Goal: Use online tool/utility: Utilize a website feature to perform a specific function

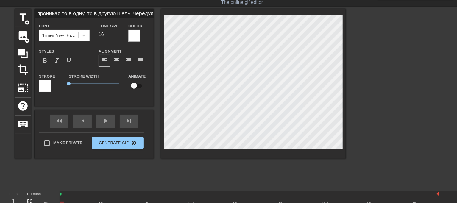
scroll to position [1, 1]
type input "Видишь милая, твоя мамочка знает, что такое чёрные мальчики.Мне на этом видео в…"
type input "15"
click at [162, 0] on html "menu_book Browse the tutorials! [DOMAIN_NAME] The online gif editor Send Feedba…" at bounding box center [228, 110] width 457 height 251
click at [58, 60] on span "format_italic" at bounding box center [56, 60] width 7 height 7
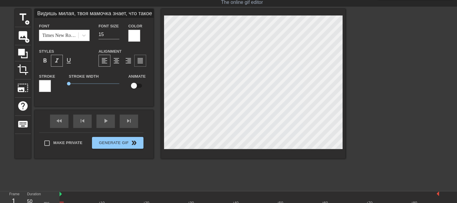
scroll to position [1, 6]
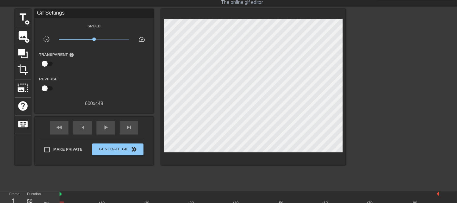
click at [421, 59] on div at bounding box center [397, 98] width 89 height 179
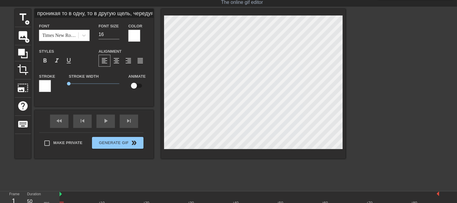
scroll to position [1, 1]
type input "Видишь милая, твоя мамочка знает, что такое чёрные мальчики.Мне на этом видео в…"
type input "15"
type input "Видишь милая, твоя мамочка знает, что такое чёрные мальчики.Мне на этом видео в…"
type textarea "Видишь милая, твоя мамочка знает, что такое чёрные мальчики. Мне на этом видео …"
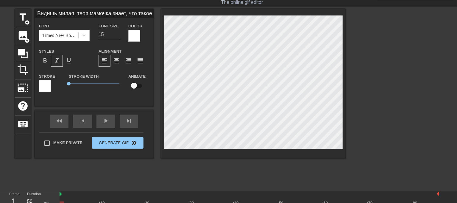
scroll to position [1, 9]
type input "Видишь милая, твоя мамочка знает, что такое чёрные мальчики.Мне на этом видео в…"
type textarea "Видишь милая, твоя мамочка знает, что такое чёрные мальчики. Мне на этом видео …"
type input "Видишь милая, твоя мамочка знает, что такое чёрные мальчики.Мне на этом видео в…"
type textarea "Видишь милая, твоя мамочка знает, что такое чёрные мальчики. Мне на этом видео …"
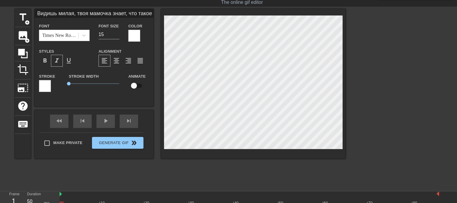
type input "Видишь милая, твоя мамочка знает, что такое чёрные мальчики.Мне на этом видео в…"
type textarea "Видишь милая, твоя мамочка знает, что такое чёрные мальчики. Мне на этом видео …"
type input "проникая то в одну, то в другую щель, чередуя свой выбор. Но и этого им оказало…"
type input "16"
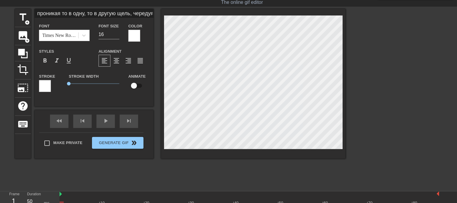
type input "Hпроникая то в одну, то в другую щель, чередуя свой выбор. Но и этого им оказал…"
type textarea "Hпроникая то в одну, то в другую щель, чередуя свой выбор. Но и этого им оказал…"
type input "Hfпроникая то в одну, то в другую щель, чередуя свой выбор. Но и этого им оказа…"
type textarea "Hfпроникая то в одну, то в другую щель, чередуя свой выбор. Но и этого им оказа…"
type input "Hfcпроникая то в одну, то в другую щель, чередуя свой выбор. Но и этого им оказ…"
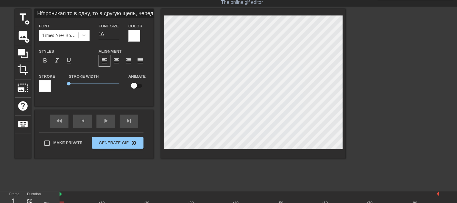
type textarea "Hfcпроникая то в одну, то в другую щель, чередуя свой выбор. Но и этого им оказ…"
type input "Hfccпроникая то в одну, то в другую щель, чередуя свой выбор. Но и этого им ока…"
type textarea "Hfccпроникая то в одну, то в другую щель, чередуя свой выбор. Но и этого им ока…"
type input "Hfccrпроникая то в одну, то в другую щель, чередуя свой выбор. Но и этого им ок…"
type textarea "Hfccrпроникая то в одну, то в другую щель, чередуя свой выбор. Но и этого им ок…"
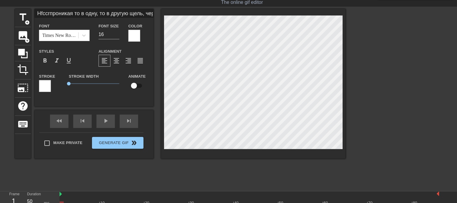
type input "Hfccrfпроникая то в одну, то в другую щель, чередуя свой выбор. Но и этого им о…"
type textarea "Hfccrfпроникая то в одну, то в другую щель, чередуя свой выбор. Но и этого им о…"
type input "Hfccrfpпроникая то в одну, то в другую щель, чередуя свой выбор. Но и этого им …"
type textarea "Hfccrfpпроникая то в одну, то в другую щель, чередуя свой выбор. Но и этого им …"
type input "Hfccrfpfпроникая то в одну, то в другую щель, чередуя свой выбор. Но и этого им…"
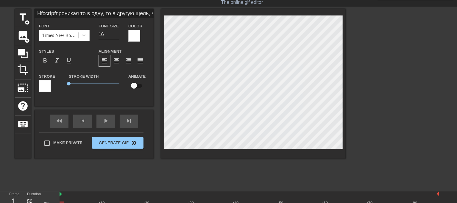
type textarea "Hfccrfpfпроникая то в одну, то в другую щель, чередуя свой выбор. Но и этого им…"
type input "Hfccrfpfdпроникая то в одну, то в другую щель, чередуя свой выбор. Но и этого и…"
type textarea "Hfccrfpfdпроникая то в одну, то в другую щель, чередуя свой выбор. Но и этого и…"
type input "Hfccrfpfпроникая то в одну, то в другую щель, чередуя свой выбор. Но и этого им…"
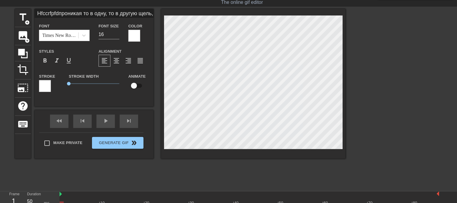
type textarea "Hfccrfpfпроникая то в одну, то в другую щель, чередуя свой выбор. Но и этого им…"
type input "Hfccrfpпроникая то в одну, то в другую щель, чередуя свой выбор. Но и этого им …"
type textarea "Hfccrfpпроникая то в одну, то в другую щель, чередуя свой выбор. Но и этого им …"
type input "Hfccrfпроникая то в одну, то в другую щель, чередуя свой выбор. Но и этого им о…"
type textarea "Hfccrfпроникая то в одну, то в другую щель, чередуя свой выбор. Но и этого им о…"
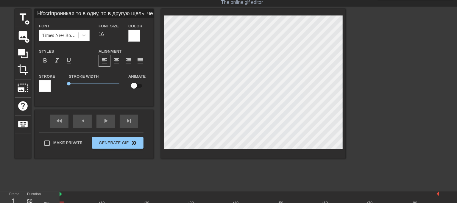
type input "Hfccrпроникая то в одну, то в другую щель, чередуя свой выбор. Но и этого им ок…"
type textarea "Hfccrпроникая то в одну, то в другую щель, чередуя свой выбор. Но и этого им ок…"
type input "Hfccпроникая то в одну, то в другую щель, чередуя свой выбор. Но и этого им ока…"
type textarea "Hfccпроникая то в одну, то в другую щель, чередуя свой выбор. Но и этого им ока…"
type input "Hfcпроникая то в одну, то в другую щель, чередуя свой выбор. Но и этого им оказ…"
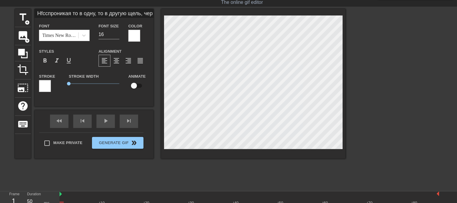
type textarea "Hfcпроникая то в одну, то в другую щель, чередуя свой выбор. Но и этого им оказ…"
type input "Hfпроникая то в одну, то в другую щель, чередуя свой выбор. Но и этого им оказа…"
type textarea "Hfпроникая то в одну, то в другую щель, чередуя свой выбор. Но и этого им оказа…"
type input "Hпроникая то в одну, то в другую щель, чередуя свой выбор. Но и этого им оказал…"
type textarea "Hпроникая то в одну, то в другую щель, чередуя свой выбор. Но и этого им оказал…"
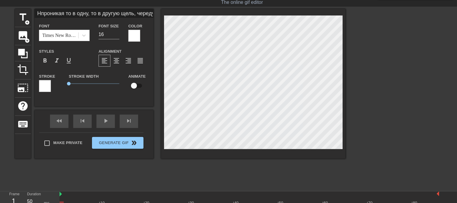
type input "проникая то в одну, то в другую щель, чередуя свой выбор. Но и этого им оказало…"
type textarea "проникая то в одну, то в другую щель, чередуя свой выбор. Но и этого им оказало…"
type input "Рпроникая то в одну, то в другую щель, чередуя свой выбор. Но и этого им оказал…"
type textarea "Рпроникая то в одну, то в другую щель, чередуя свой выбор. Но и этого им оказал…"
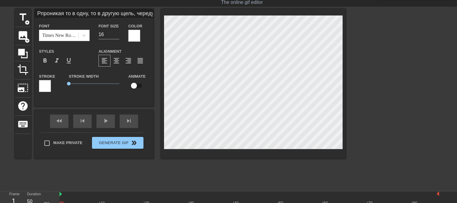
type input "Рапроникая то в одну, то в другую щель, чередуя свой выбор. Но и этого им оказа…"
type textarea "Рапроникая то в одну, то в другую щель, чередуя свой выбор. Но и этого им оказа…"
type input "Распроникая то в одну, то в другую щель, чередуя свой выбор. Но и этого им оказ…"
type textarea "Распроникая то в одну, то в другую щель, чередуя свой выбор. Но и этого им оказ…"
type input "Расспроникая то в одну, то в другую щель, чередуя свой выбор. Но и этого им ока…"
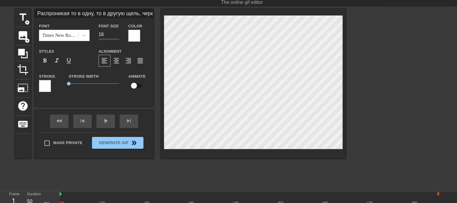
type textarea "Расспроникая то в одну, то в другую щель, чередуя свой выбор. Но и этого им ока…"
type input "Расскпроникая то в одну, то в другую щель, чередуя свой выбор. Но и этого им ок…"
type textarea "Расскпроникая то в одну, то в другую щель, чередуя свой выбор. Но и этого им ок…"
type input "Расскапроникая то в одну, то в другую щель, чередуя свой выбор. Но и этого им о…"
type textarea "Расскапроникая то в одну, то в другую щель, чередуя свой выбор. Но и этого им о…"
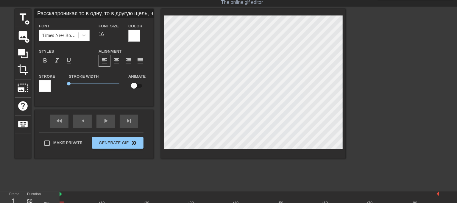
type input "Рассказпроникая то в одну, то в другую щель, чередуя свой выбор. Но и этого им …"
type textarea "Рассказпроникая то в одну, то в другую щель, чередуя свой выбор. Но и этого им …"
type input "Рассказапроникая то в одну, то в другую щель, чередуя свой выбор. Но и этого им…"
type textarea "Рассказапроникая то в одну, то в другую щель, чередуя свой выбор. Но и этого им…"
type input "Рассказавпроникая то в одну, то в другую щель, чередуя свой выбор. Но и этого и…"
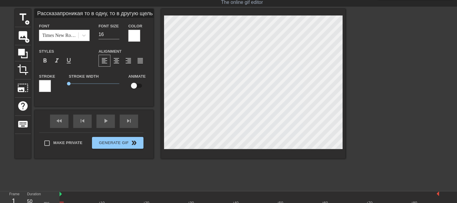
type textarea "Рассказавпроникая то в одну, то в другую щель, чередуя свой выбор. Но и этого и…"
type input "Рассказав проникая то в одну, то в другую щель, чередуя свой выбор. Но и этого …"
type textarea "Рассказав проникая то в одну, то в другую щель, чередуя свой выбор. Но и этого …"
type input "Рассказав мпроникая то в одну, то в другую щель, чередуя свой выбор. Но и этого…"
type textarea "Рассказав мпроникая то в одну, то в другую щель, чередуя свой выбор. Но и этого…"
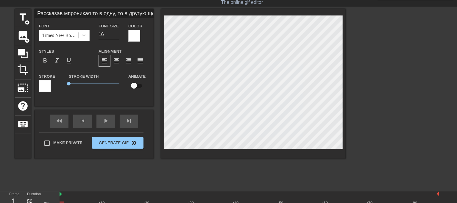
type input "Рассказав мапроникая то в одну, то в другую щель, чередуя свой выбор. Но и этог…"
type textarea "Рассказав мапроникая то в одну, то в другую щель, чередуя свой выбор. Но и этог…"
type input "Рассказав матпроникая то в одну, то в другую щель, чередуя свой выбор. Но и это…"
type textarea "Рассказав матпроникая то в одну, то в другую щель, чередуя свой выбор. Но и это…"
type input "Рассказав матепроникая то в одну, то в другую щель, чередуя свой выбор. Но и эт…"
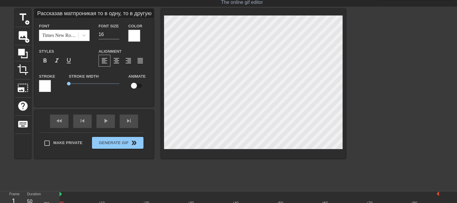
type textarea "Рассказав матепроникая то в одну, то в другую щель, чередуя свой выбор. Но и эт…"
type input "Рассказав матерпроникая то в одну, то в другую щель, чередуя свой выбор. Но и э…"
type textarea "Рассказав матерпроникая то в одну, то в другую щель, чередуя свой выбор. Но и э…"
type input "Рассказав материпроникая то в одну, то в другую щель, чередуя свой выбор. Но и …"
type textarea "Рассказав материпроникая то в одну, то в другую щель, чередуя свой выбор. Но и …"
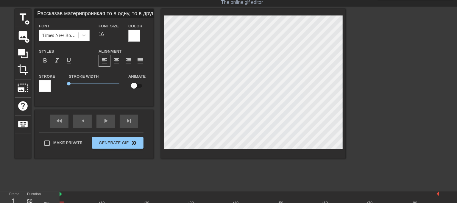
type input "Рассказав материпроникая то в одну, то в другую щель, чередуя свой выбор. Но и …"
type textarea "Рассказав матери проникая то в одну, то в другую щель, чередуя свой выбор. Но и…"
type input "Рассказав матери проникая то в одну, то в другую щель, чередуя свой выбор. Но и…"
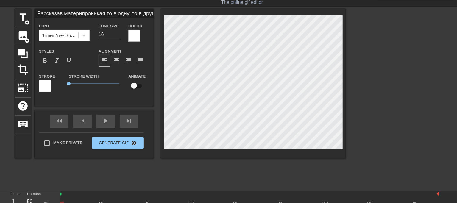
type textarea "Рассказав матери проникая то в одну, то в другую щель, чередуя свой выбор. Но и…"
type input "Рассказав матери опроникая то в одну, то в другую щель, чередуя свой выбор. Но …"
type textarea "Рассказав матери о проникая то в одну, то в другую щель, чередуя свой выбор. Но…"
type input "Рассказав матери отпроникая то в одну, то в другую щель, чередуя свой выбор. Но…"
type textarea "Рассказав матери от проникая то в одну, то в другую щель, чередуя свой выбор. Н…"
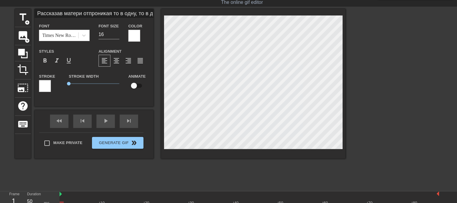
type input "Рассказав матери опроникая то в одну, то в другую щель, чередуя свой выбор. Но …"
type textarea "Рассказав матери о проникая то в одну, то в другую щель, чередуя свой выбор. Но…"
type input "Рассказав матери о проникая то в одну, то в другую щель, чередуя свой выбор. Но…"
type textarea "Рассказав матери о проникая то в одну, то в другую щель, чередуя свой выбор. Но…"
type input "Рассказав матери о тпроникая то в одну, то в другую щель, чередуя свой выбор. Н…"
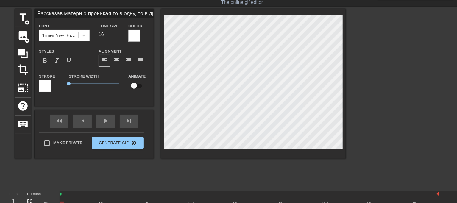
type textarea "Рассказав матери о т проникая то в одну, то в другую щель, чередуя свой выбор. …"
type input "Рассказав матери о топроникая то в одну, то в другую щель, чередуя свой выбор. …"
type textarea "Рассказав матери о то проникая то в одну, то в другую щель, чередуя свой выбор.…"
type input "Рассказав матери о томпроникая то в одну, то в другую щель, чередуя свой выбор.…"
type textarea "Рассказав матери о том проникая то в одну, то в другую щель, чередуя свой выбор…"
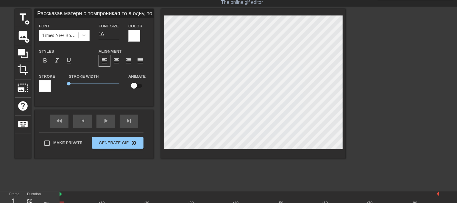
type input "Рассказав матери о том.проникая то в одну, то в другую щель, чередуя свой выбор…"
type textarea "Рассказав матери о том. проникая то в одну, то в другую щель, чередуя свой выбо…"
type input "Рассказав матери о томпроникая то в одну, то в другую щель, чередуя свой выбор.…"
type textarea "Рассказав матери о том проникая то в одну, то в другую щель, чередуя свой выбор…"
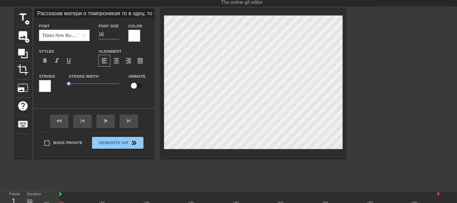
type input "Рассказав матери о том,проникая то в одну, то в другую щель, чередуя свой выбор…"
type textarea "Рассказав матери о том, 4 проникая то в одну, то в другую щель, чередуя свой вы…"
type input "Рассказав матери о том,проникая то в одну, то в другую щель, чередуя свой выбор…"
type textarea "Рассказав матери о том, проникая то в одну, то в другую щель, чередуя свой выбо…"
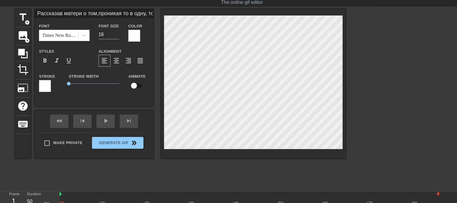
type input "Рассказав матери о том,чпроникая то в одну, то в другую щель, чередуя свой выбо…"
type textarea "Рассказав матери о том, ч проникая то в одну, то в другую щель, чередуя свой вы…"
type input "Рассказав матери о том,чтпроникая то в одну, то в другую щель, чередуя свой выб…"
type textarea "Рассказав матери о том, чт проникая то в одну, то в другую щель, чередуя свой в…"
type input "Рассказав матери о том,чтопроникая то в одну, то в другую щель, чередуя свой вы…"
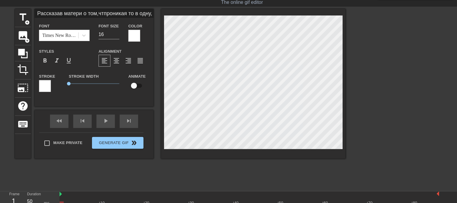
type textarea "Рассказав матери о том, что проникая то в одну, то в другую щель, чередуя свой …"
type input "Рассказав матери о том,что проникая то в одну, то в другую щель, чередуя свой в…"
type textarea "Рассказав матери о том, что проникая то в одну, то в другую щель, чередуя свой …"
type input "Рассказав матери о том,что епроникая то в одну, то в другую щель, чередуя свой …"
type textarea "Рассказав матери о том, что е проникая то в одну, то в другую щель, чередуя сво…"
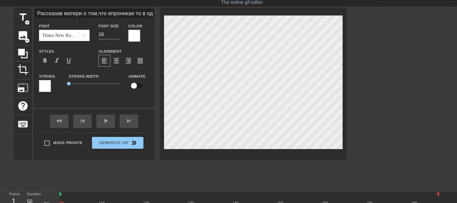
type input "Рассказав матери о том,что еёпроникая то в одну, то в другую щель, чередуя свой…"
type textarea "Рассказав матери о том, что её проникая то в одну, то в другую щель, чередуя св…"
type input "Рассказав матери о том,что её проникая то в одну, то в другую щель, чередуя сво…"
type textarea "Рассказав матери о том, что её проникая то в одну, то в другую щель, чередуя св…"
type input "Рассказав матери о том,что её нпроникая то в одну, то в другую щель, чередуя св…"
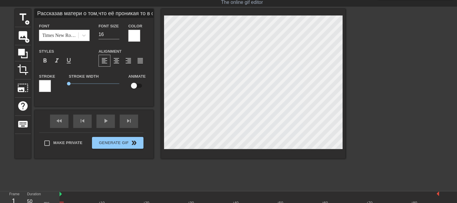
type textarea "Рассказав матери о том, что её н проникая то в одну, то в другую щель, чередуя …"
type input "Рассказав матери о том,что её нопроникая то в одну, то в другую щель, чередуя с…"
type textarea "Рассказав матери о том, что её но проникая то в одну, то в другую щель, чередуя…"
type input "Рассказав матери о том,что её новпроникая то в одну, то в другую щель, чередуя …"
type textarea "Рассказав матери о том, что её нов проникая то в одну, то в другую щель, череду…"
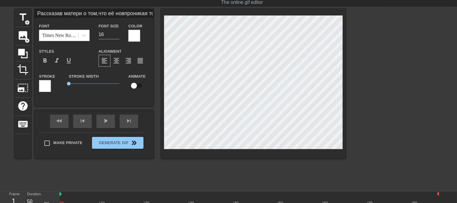
type input "Рассказав матери о том,что её новыпроникая то в одну, то в другую щель, чередуя…"
type textarea "Рассказав матери о том, что её новы проникая то в одну, то в другую щель, черед…"
type input "Рассказав матери о том,что её новыйпроникая то в одну, то в другую щель, череду…"
type textarea "Рассказав матери о том, что её новый проникая то в одну, то в другую щель, чере…"
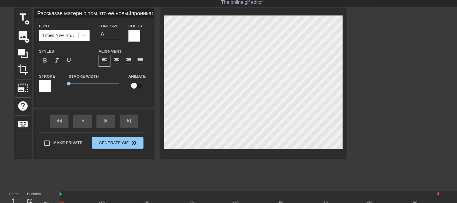
type input "Рассказав матери о том,что её новый проникая то в одну, то в другую щель, черед…"
type textarea "Рассказав матери о том, что её новый проникая то в одну, то в другую щель, чере…"
type input "Рассказав матери о том,что её новый ппроникая то в одну, то в другую щель, чере…"
type textarea "Рассказав матери о том, что её новый п проникая то в одну, то в другую щель, че…"
type input "Рассказав матери о том,что её новый папроникая то в одну, то в другую щель, чер…"
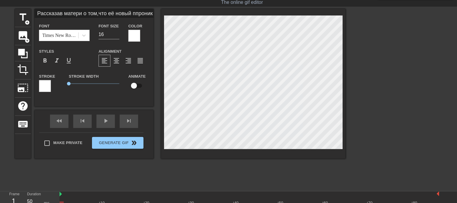
type textarea "Рассказав матери о том, что её новый па проникая то в одну, то в другую щель, ч…"
type input "Рассказав матери о том,что её новый парпроникая то в одну, то в другую щель, че…"
type textarea "Рассказав матери о том, что её новый пар проникая то в одну, то в другую щель, …"
type input "Рассказав матери о том,что её новый парепроникая то в одну, то в другую щель, ч…"
type textarea "Рассказав матери о том, что её новый паре проникая то в одну, то в другую щель,…"
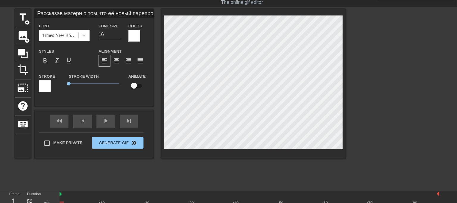
type input "Рассказав матери о том,что её новый паренпроникая то в одну, то в другую щель, …"
type textarea "Рассказав матери о том, что её новый парен проникая то в одну, то в другую щель…"
type input "Рассказав матери о том,что её новый пареньпроникая то в одну, то в другую щель,…"
type textarea "Рассказав матери о том, что её новый парень проникая то в одну, то в другую щел…"
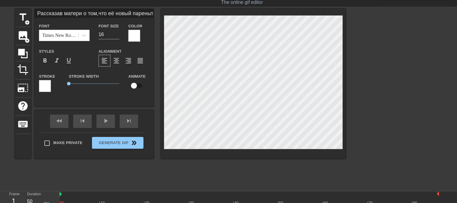
type input "Рассказав матери о том,что её новый пареньпроникая то в одну, то в другую щель,…"
type textarea "Рассказав матери о том, что её новый парень проникая то в одну, то в другую щел…"
type input "Рассказав матери о том,что её новый пареньчпроникая то в одну, то в другую щель…"
type textarea "Рассказав матери о том, что её новый парень ч проникая то в одну, то в другую щ…"
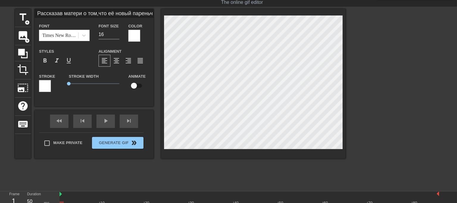
type input "Рассказав матери о том,что её новый пареньчёпроникая то в одну, то в другую щел…"
type textarea "Рассказав матери о том, что её новый парень чё проникая то в одну, то в другую …"
type input "Рассказав матери о том,что её новый пареньчёрпроникая то в одну, то в другую ще…"
type textarea "Рассказав матери о том, что её новый парень чёр проникая то в одну, то в другую…"
type input "Рассказав матери о том,что её новый пареньчёрепроникая то в одну, то в другую щ…"
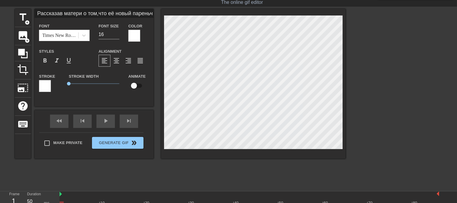
type textarea "Рассказав матери о том, что её новый парень [PERSON_NAME] проникая то в одну, т…"
type input "Рассказав матери о том,что её новый пареньчёрпроникая то в одну, то в другую ще…"
type textarea "Рассказав матери о том, что её новый парень чёр проникая то в одну, то в другую…"
type input "Рассказав матери о том,что её новый пареньчёрнпроникая то в одну, то в другую щ…"
type textarea "Рассказав матери о том, что её новый парень [PERSON_NAME] проникая то в одну, т…"
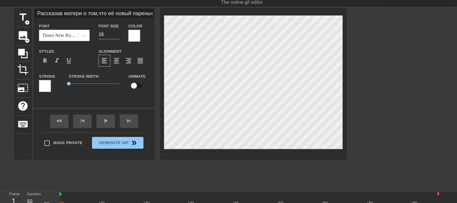
type input "Рассказав матери о том,что её новый пареньчёрныпроникая то в одну, то в другую …"
type textarea "Рассказав матери о том, что её новый парень чёрны проникая то в одну, то в друг…"
type input "Рассказав матери о том,что её новый пареньчёрныйпроникая то в одну, то в другую…"
type textarea "Рассказав матери о том, что её новый парень чёрный проникая то в одну, то в дру…"
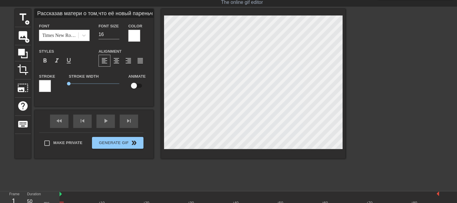
click at [187, 152] on div at bounding box center [253, 84] width 185 height 150
type input "Рассказав матери о том,что её новый пареньчёрный проникая то в одну, то в другу…"
type textarea "Рассказав матери о том, что её новый парень чёрный проникая то в одну, то в дру…"
type input "Рассказав матери о том,что её новый пареньчёрный Ппроникая то в одну, то в друг…"
type textarea "Рассказав матери о том, что её новый парень чёрный П проникая то в одну, то в д…"
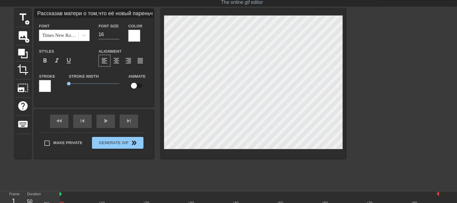
type input "Рассказав матери о том,что её новый пареньчёрный Попроникая то в одну, то в дру…"
type textarea "Рассказав матери о том, что её новый парень чёрный По проникая то в одну, то в …"
type input "Рассказав матери о том,что её новый пареньчёрный Полпроникая то в одну, то в др…"
type textarea "Рассказав матери о том, что её новый парень чёрный [PERSON_NAME] проникая то в …"
type input "Рассказав матери о том,что её новый пареньчёрный Поллпроникая то в одну, то в д…"
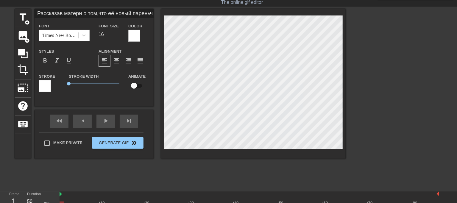
type textarea "Рассказав матери о том, что её новый парень чёрный Полл проникая то в одну, то …"
type input "Рассказав матери о том,что её новый пареньчёрный Поллипроникая то в одну, то в …"
type textarea "Рассказав матери о том, что её новый парень [PERSON_NAME] проникая то в одну, т…"
type input "Рассказав матери о том,что её новый пареньчёрный Полли проникая то в одну, то в…"
type textarea "Рассказав матери о том, что её новый парень [PERSON_NAME] проникая то в одну, т…"
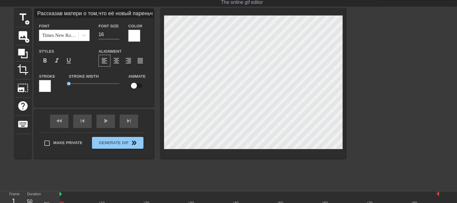
type input "Рассказав матери о том,что её новый пареньчёрный Полли нпроникая то в одну, то …"
type textarea "Рассказав матери о том, что её новый парень [PERSON_NAME] н проникая то в одну,…"
type input "Рассказав матери о том,что её новый пареньчёрный Полли непроникая то в одну, то…"
type textarea "Рассказав матери о том, что её новый парень [PERSON_NAME] не проникая то в одну…"
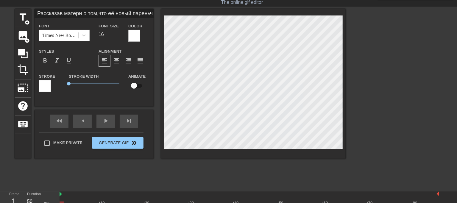
type input "Рассказав матери о том,что её новый пареньчёрный Полли нпроникая то в одну, то …"
type textarea "Рассказав матери о том, что её новый парень [PERSON_NAME] н проникая то в одну,…"
type input "Рассказав матери о том,что её новый пареньчёрный Полли проникая то в одну, то в…"
type textarea "Рассказав матери о том, что её новый парень [PERSON_NAME] проникая то в одну, т…"
type input "Рассказав матери о том,что её новый пареньчёрный Полли опроникая то в одну, то …"
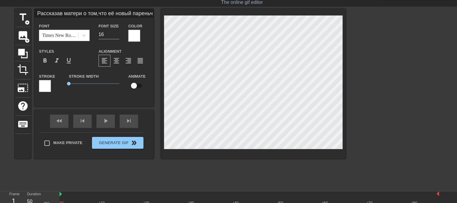
type textarea "Рассказав матери о том, что её новый парень [PERSON_NAME] о проникая то в одну,…"
type input "Рассказав матери о том,что её новый пареньчёрный Полли ожпроникая то в одну, то…"
type textarea "Рассказав матери о том, что её новый парень [PERSON_NAME] ож проникая то в одну…"
type input "Рассказав матери о том,что её новый пареньчёрный Полли ожипроникая то в одну, т…"
type textarea "Рассказав матери о том, что её новый парень [PERSON_NAME] ожи проникая то в одн…"
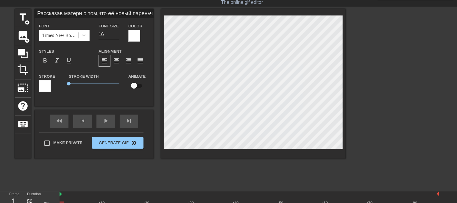
type input "Рассказав матери о том,что её новый пареньчёрный [PERSON_NAME] то в одну, то в …"
type textarea "Рассказав матери о том, что её новый парень [PERSON_NAME] ожид проникая то в од…"
type input "Рассказав матери о том,что её новый пареньчёрный Полли ожидапроникая то в одну,…"
type textarea "Рассказав матери о том, что её новый парень [PERSON_NAME] ожида проникая то в о…"
type input "Рассказав матери о том,что её новый пареньчёрный Полли ожидалпроникая то в одну…"
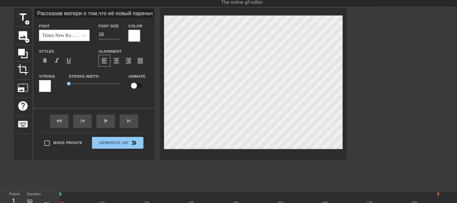
type textarea "Рассказав матери о том, что её новый парень [PERSON_NAME] ожидал проникая то в …"
type input "Рассказав матери о том,что её новый пареньчёрный Полли ожидалапроникая то в одн…"
type textarea "Рассказав матери о том, что её новый парень [PERSON_NAME] ожидала проникая то в…"
click at [111, 118] on div "fast_rewind skip_previous play_arrow skip_next" at bounding box center [94, 121] width 97 height 22
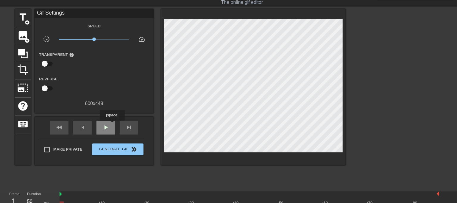
click at [112, 125] on div "play_arrow" at bounding box center [105, 127] width 18 height 13
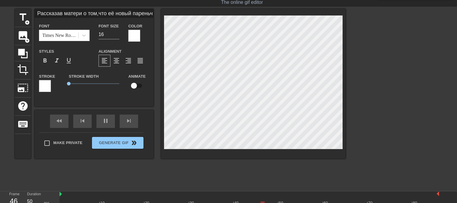
scroll to position [5, 1]
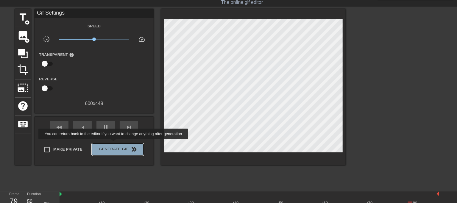
click at [114, 143] on button "Generate Gif double_arrow" at bounding box center [117, 149] width 51 height 12
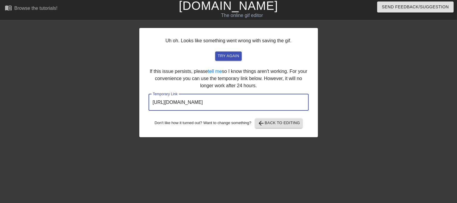
drag, startPoint x: 281, startPoint y: 102, endPoint x: 66, endPoint y: 70, distance: 217.3
click at [63, 70] on div "Uh oh. Looks like something went wrong with saving the gif. try again If this i…" at bounding box center [228, 111] width 457 height 179
